Goal: Check status: Check status

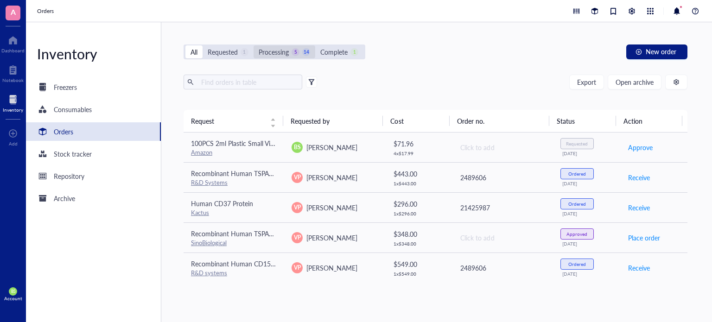
click at [265, 57] on div "Processing" at bounding box center [273, 52] width 30 height 10
click at [253, 45] on input "Processing 5 14" at bounding box center [253, 45] width 0 height 0
click at [218, 53] on div "Requested" at bounding box center [223, 52] width 30 height 10
click at [202, 45] on input "Requested 0" at bounding box center [202, 45] width 0 height 0
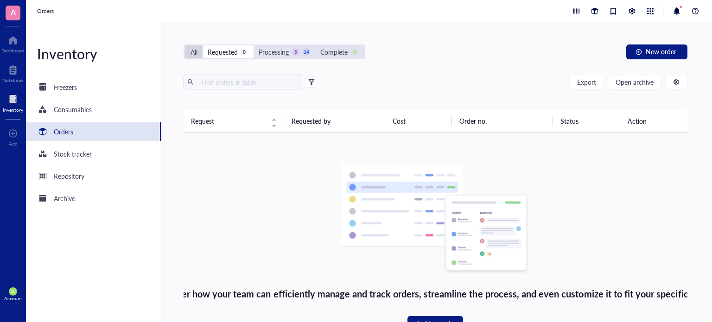
click at [189, 53] on div "All" at bounding box center [193, 51] width 17 height 13
click at [185, 45] on input "All" at bounding box center [185, 45] width 0 height 0
